Goal: Find specific page/section: Find specific page/section

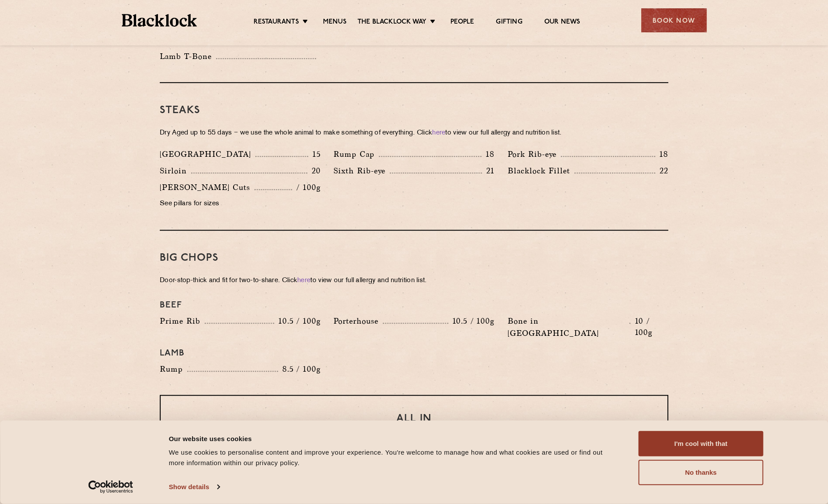
scroll to position [800, 0]
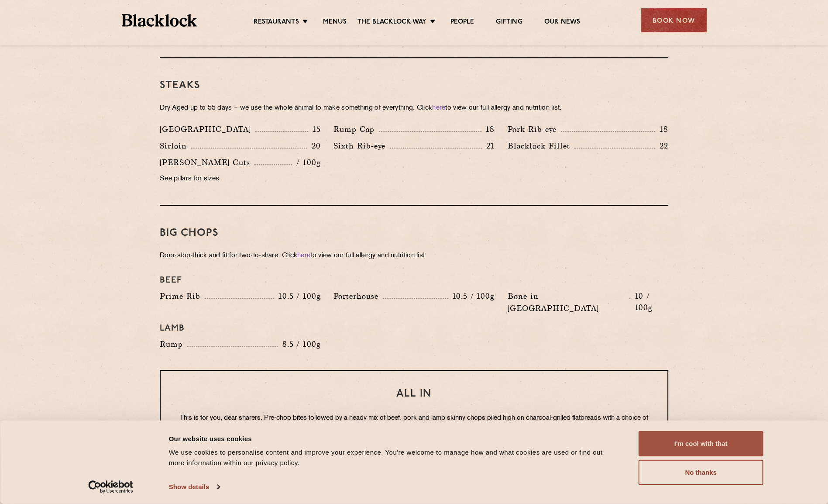
click at [692, 446] on button "I'm cool with that" at bounding box center [701, 443] width 125 height 25
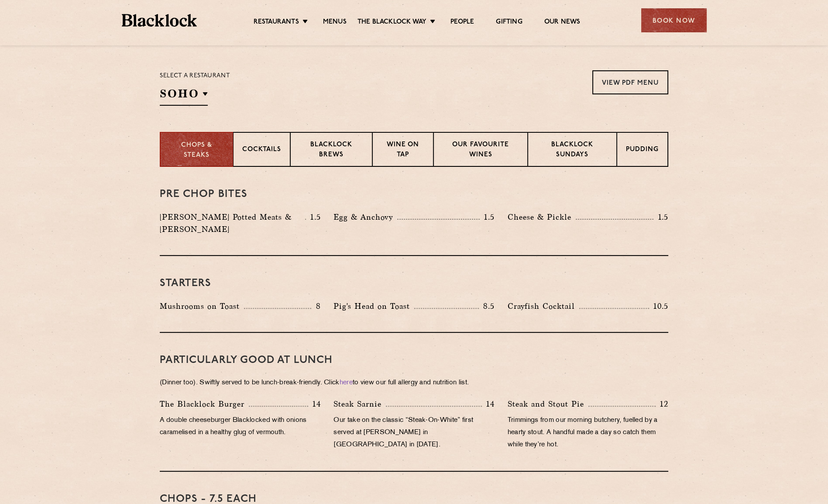
scroll to position [233, 0]
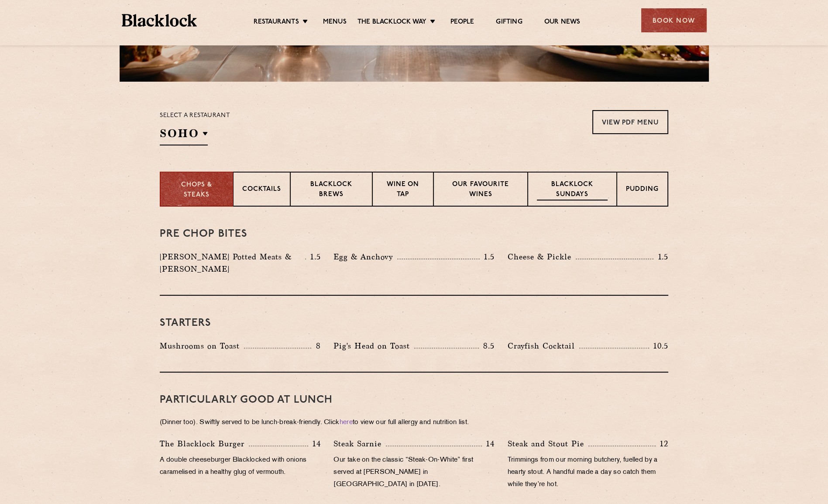
click at [576, 190] on p "Blacklock Sundays" at bounding box center [572, 190] width 71 height 21
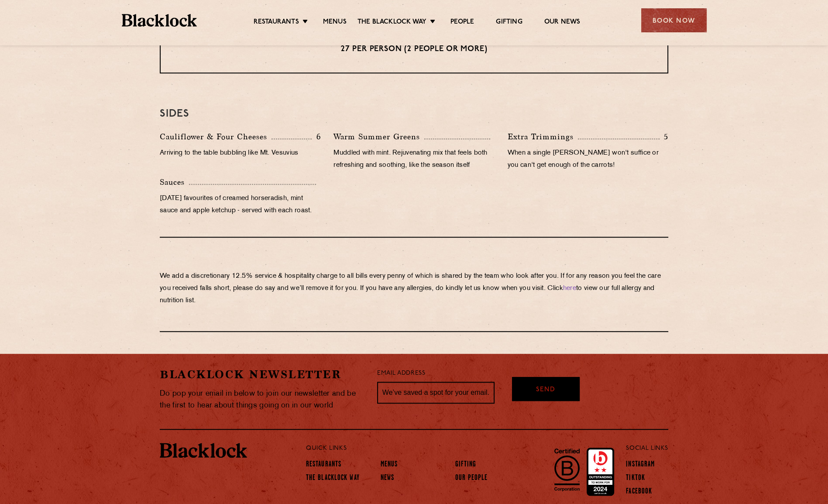
scroll to position [856, 0]
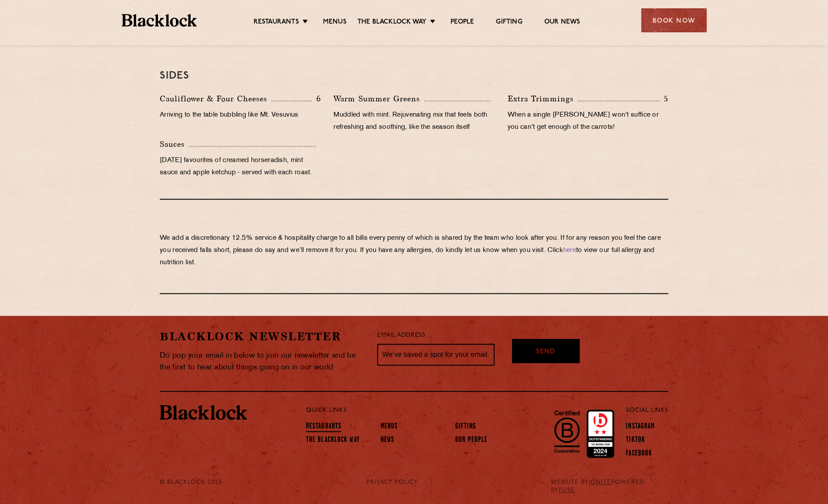
click at [318, 424] on link "Restaurants" at bounding box center [323, 427] width 35 height 10
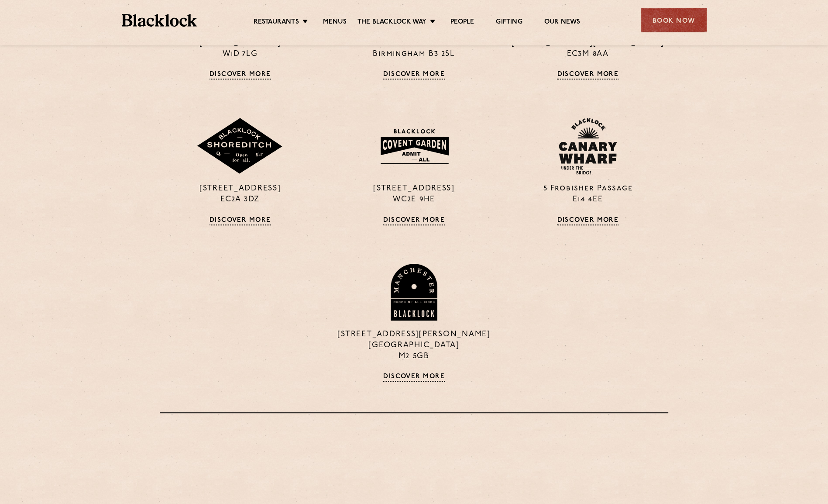
scroll to position [522, 0]
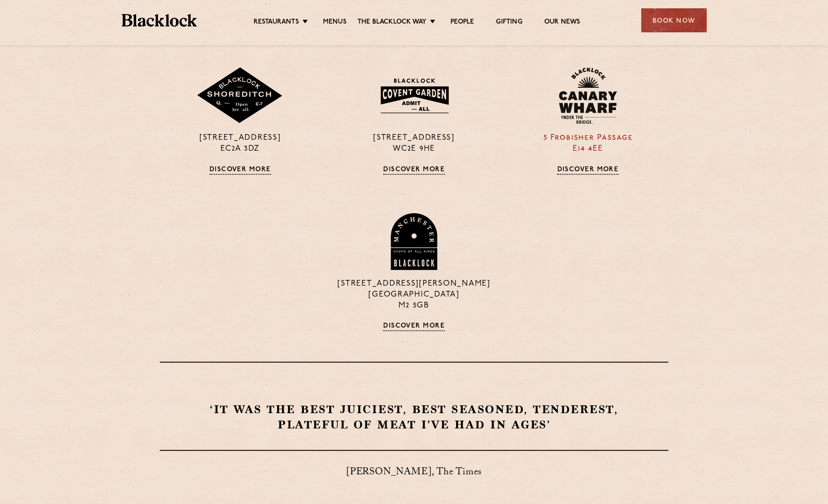
click at [585, 167] on link "Discover More" at bounding box center [588, 170] width 62 height 9
